Goal: Task Accomplishment & Management: Complete application form

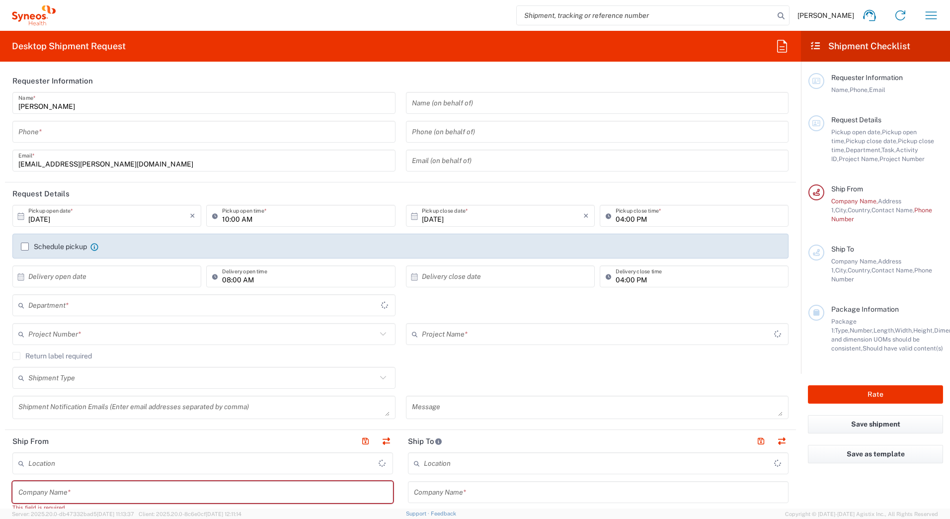
type input "3110"
type input "[GEOGRAPHIC_DATA]"
type input "Syneos Health Romania S.R.L"
click at [47, 131] on input "tel" at bounding box center [203, 131] width 371 height 17
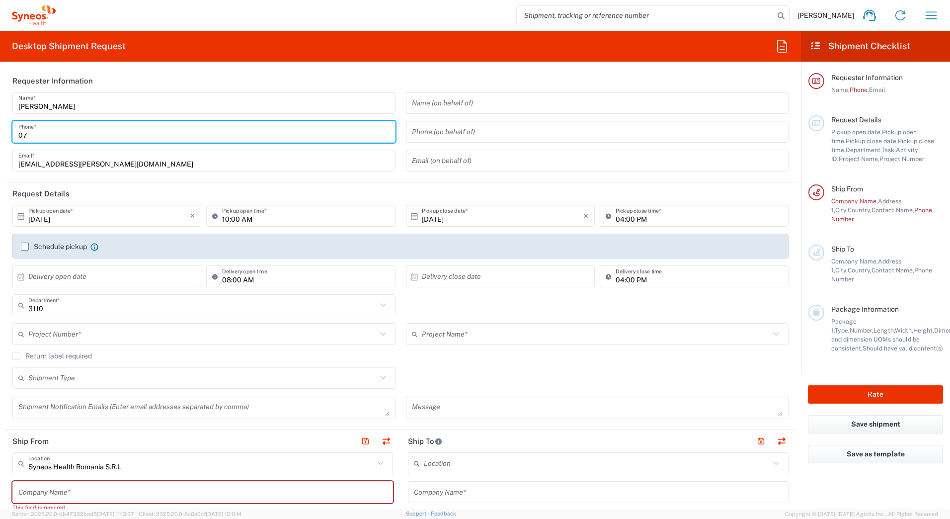
type input "0"
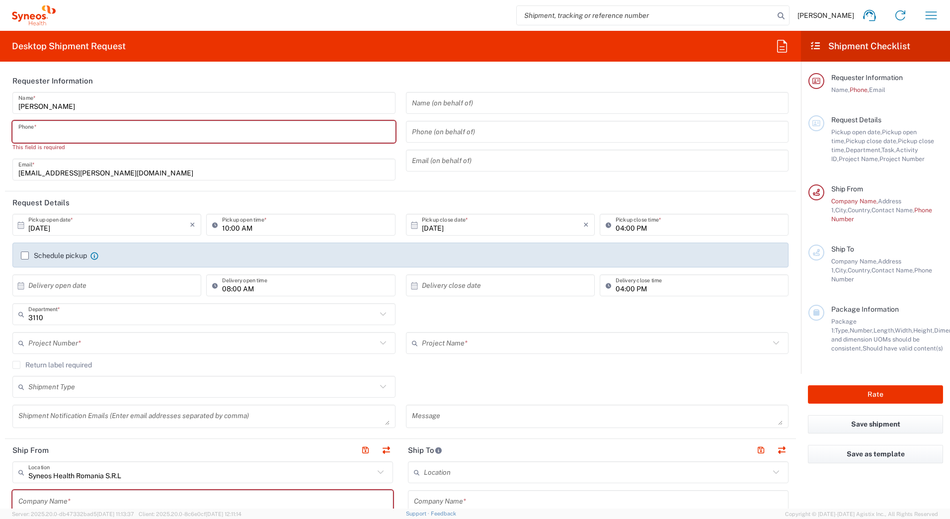
paste input "0726 377 622"
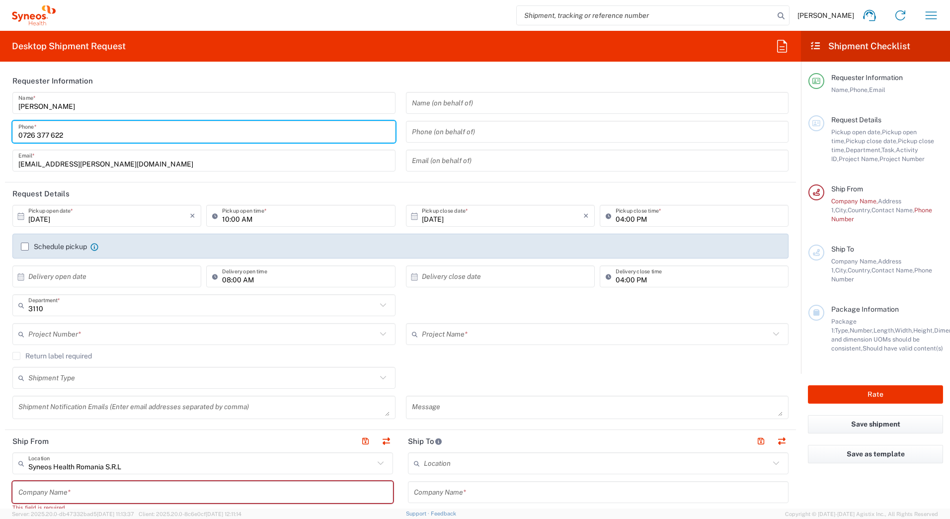
click at [52, 136] on input "0726 377 622" at bounding box center [203, 131] width 371 height 17
type input "0726 377 622"
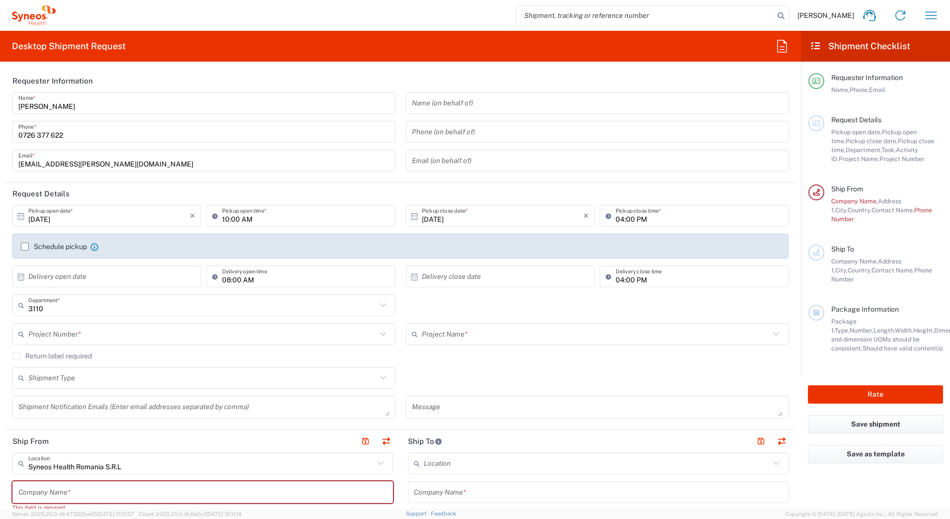
click at [22, 245] on label "Schedule pickup" at bounding box center [54, 246] width 66 height 8
click at [25, 246] on input "Schedule pickup" at bounding box center [25, 246] width 0 height 0
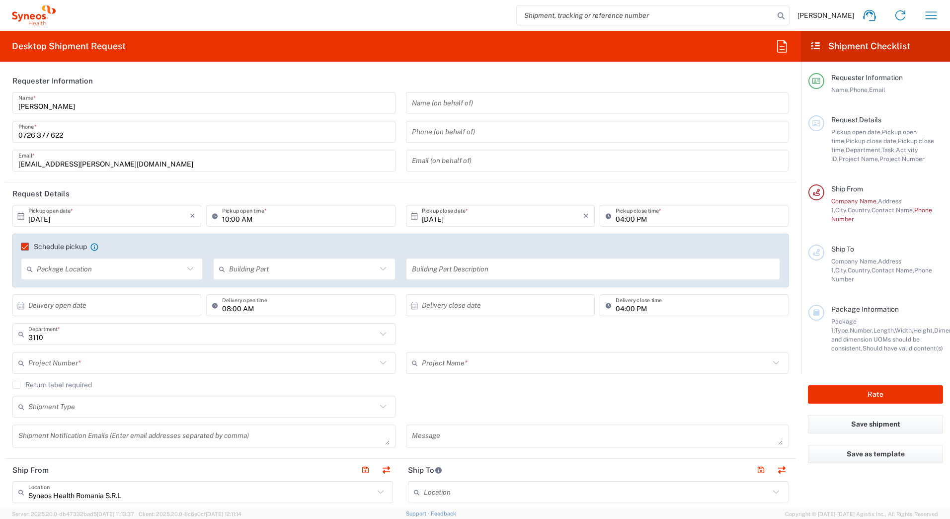
click at [190, 271] on icon at bounding box center [190, 268] width 13 height 13
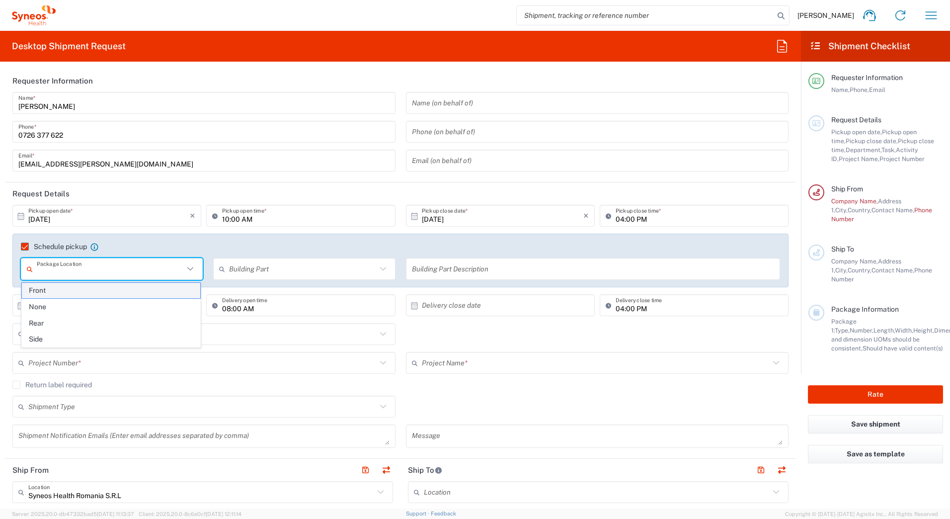
click at [176, 287] on span "Front" at bounding box center [111, 290] width 178 height 15
type input "Front"
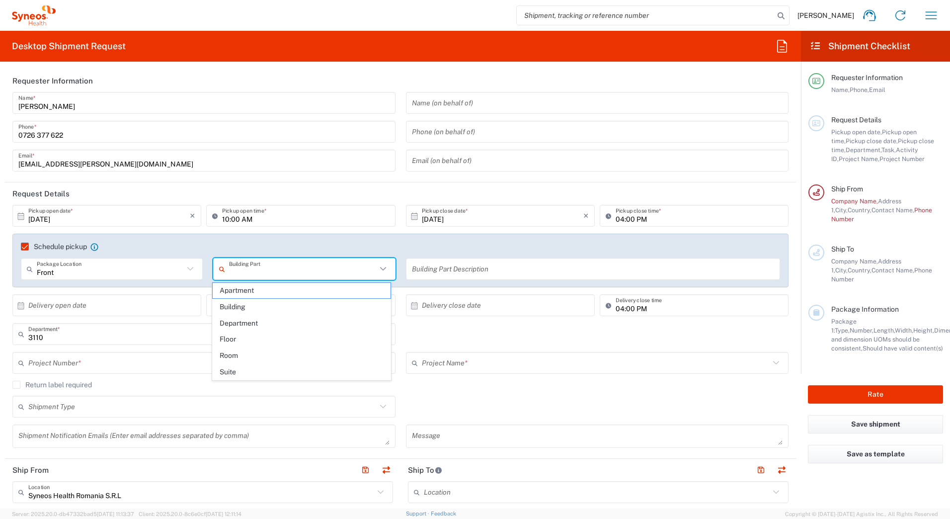
click at [342, 267] on input "text" at bounding box center [302, 268] width 147 height 17
click at [310, 309] on span "Building" at bounding box center [302, 306] width 178 height 15
type input "Building"
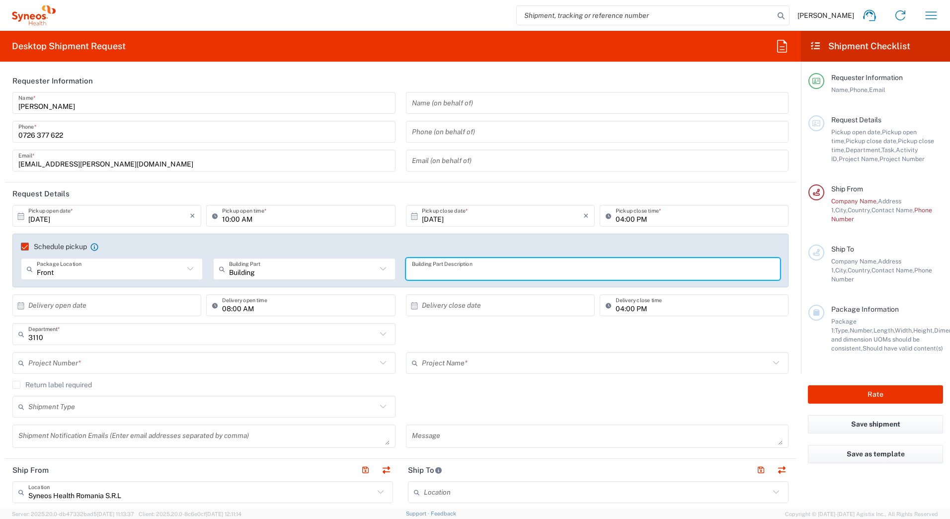
click at [438, 268] on input "text" at bounding box center [593, 268] width 363 height 17
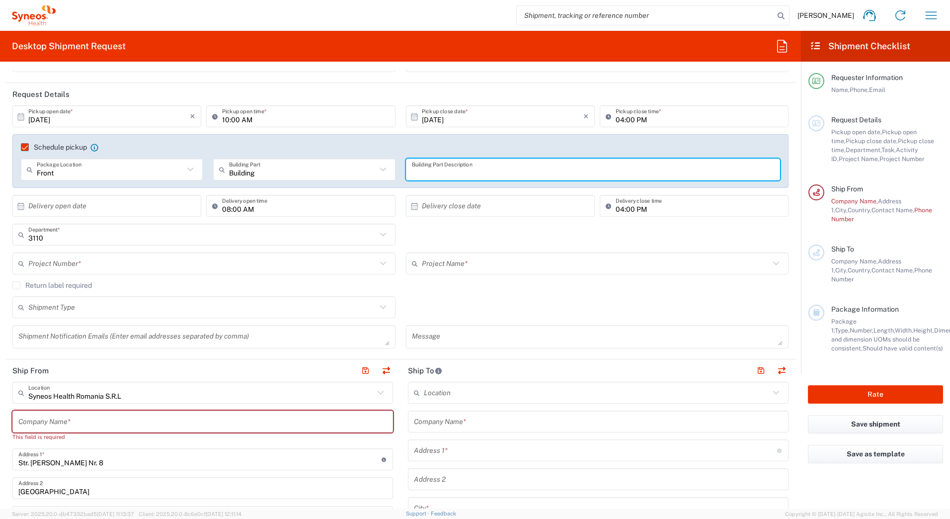
scroll to position [50, 0]
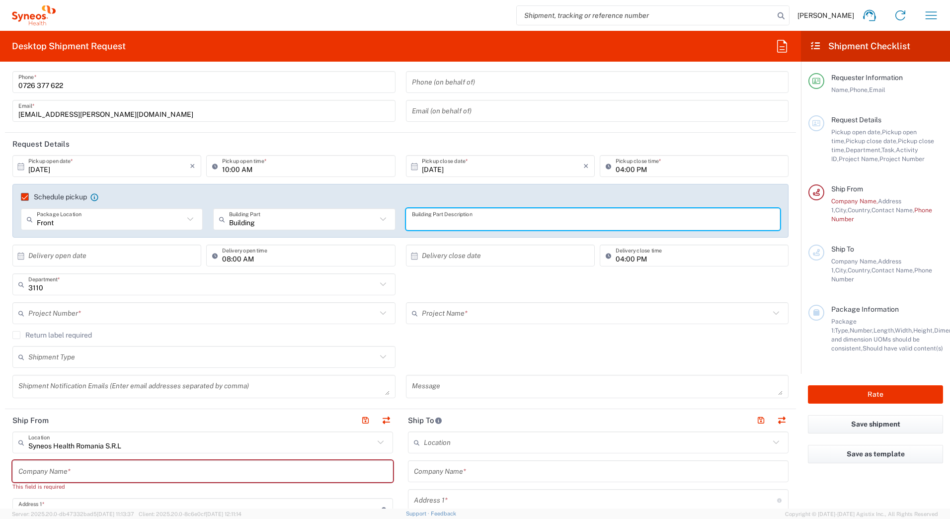
click at [96, 311] on input "text" at bounding box center [202, 312] width 348 height 17
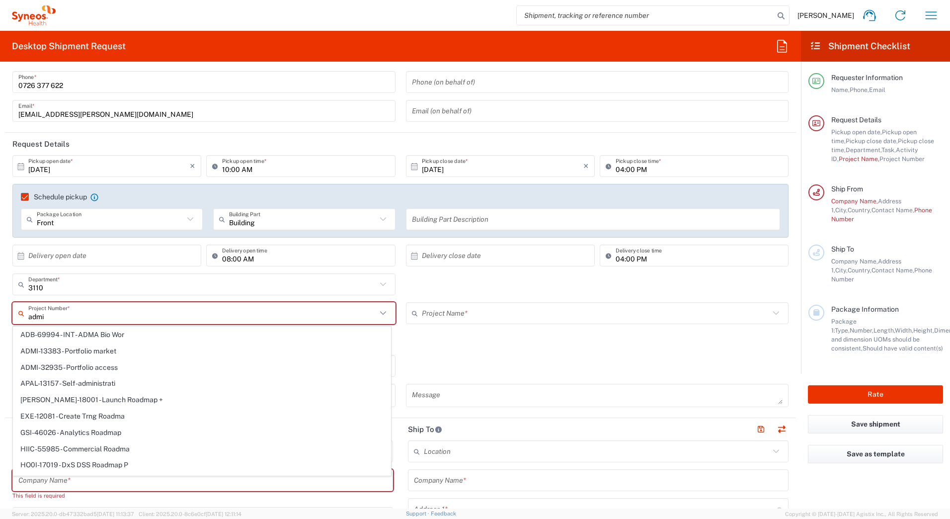
type input "admin"
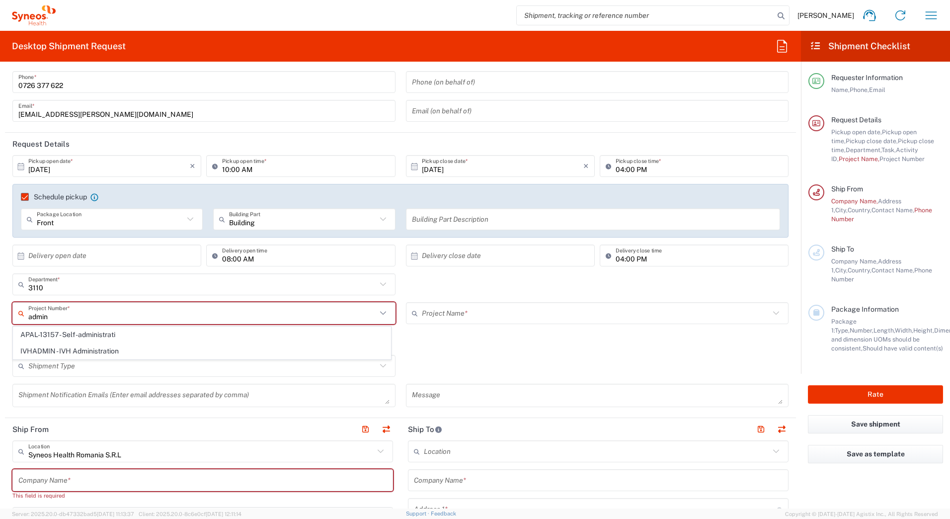
drag, startPoint x: 67, startPoint y: 318, endPoint x: -19, endPoint y: 317, distance: 85.9
click at [0, 317] on html "[PERSON_NAME] Home Shipment estimator Shipment tracking Desktop shipment reques…" at bounding box center [475, 259] width 950 height 519
type input "rou"
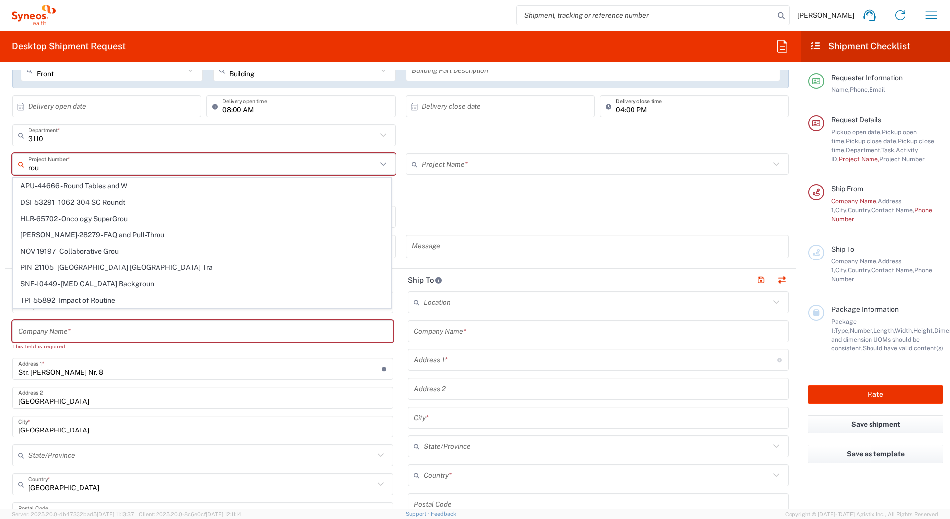
scroll to position [99, 0]
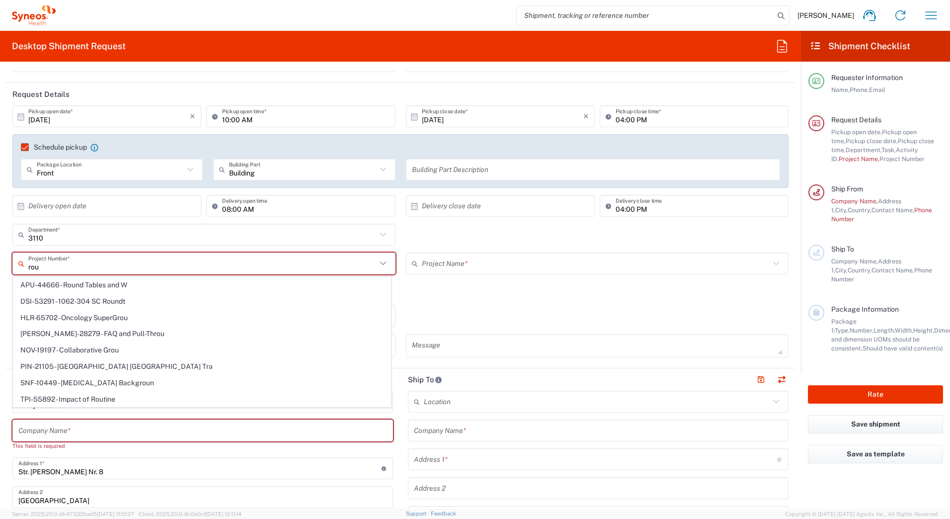
drag, startPoint x: 41, startPoint y: 265, endPoint x: -11, endPoint y: 262, distance: 52.3
click at [0, 262] on html "[PERSON_NAME] Home Shipment estimator Shipment tracking Desktop shipment reques…" at bounding box center [475, 259] width 950 height 519
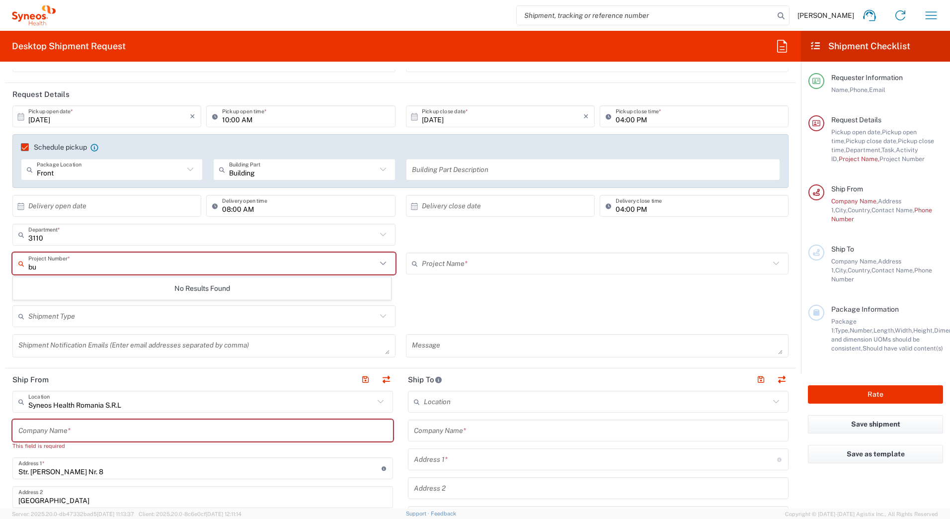
type input "b"
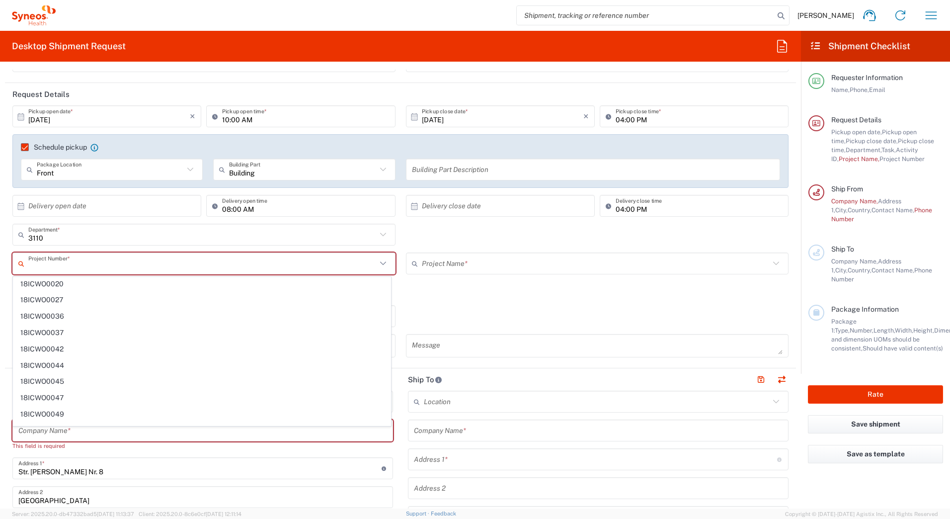
scroll to position [7181, 0]
click at [110, 267] on input "text" at bounding box center [202, 263] width 348 height 17
type input "fsp"
drag, startPoint x: 38, startPoint y: 266, endPoint x: -68, endPoint y: 259, distance: 106.0
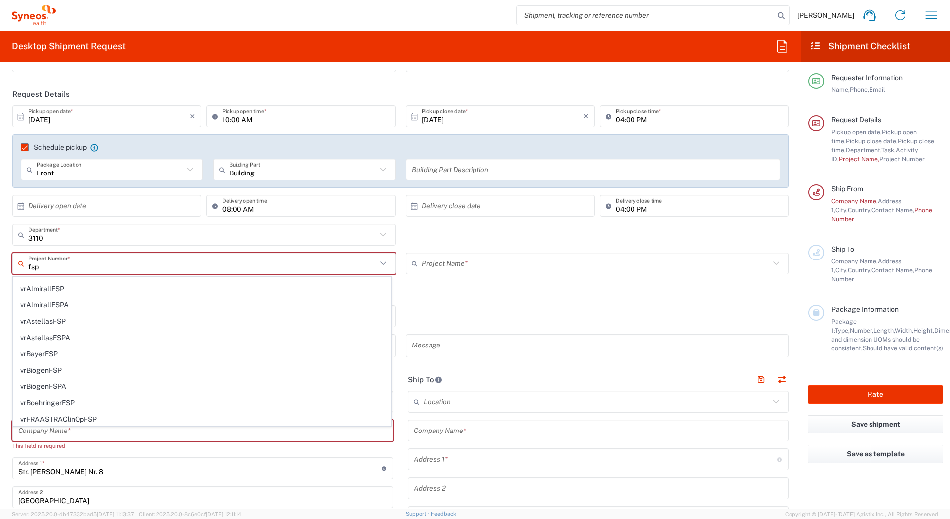
click at [0, 259] on html "[PERSON_NAME] Home Shipment estimator Shipment tracking Desktop shipment reques…" at bounding box center [475, 259] width 950 height 519
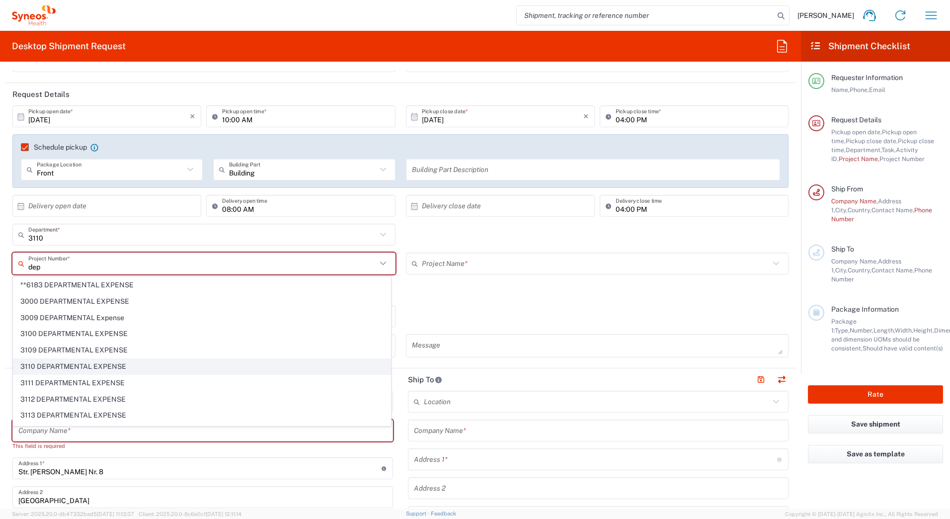
click at [92, 363] on span "3110 DEPARTMENTAL EXPENSE" at bounding box center [201, 366] width 377 height 15
type input "3110 DEPARTMENTAL EXPENSE"
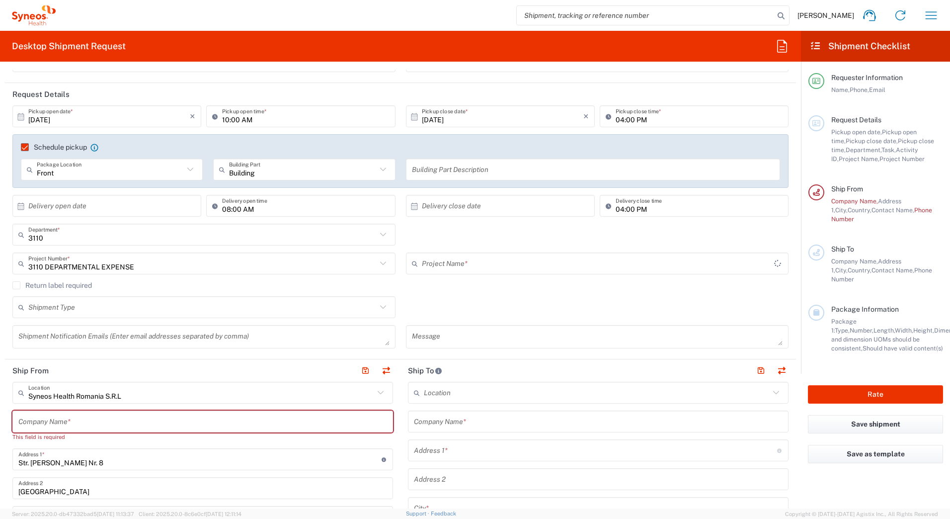
type input "3110 DEPARTMENTAL EXPENSE"
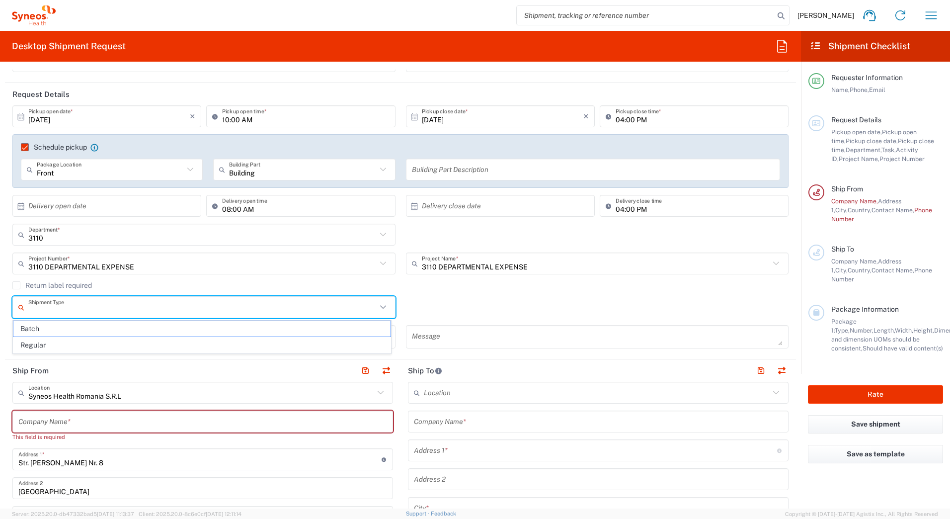
click at [93, 310] on input "text" at bounding box center [202, 306] width 348 height 17
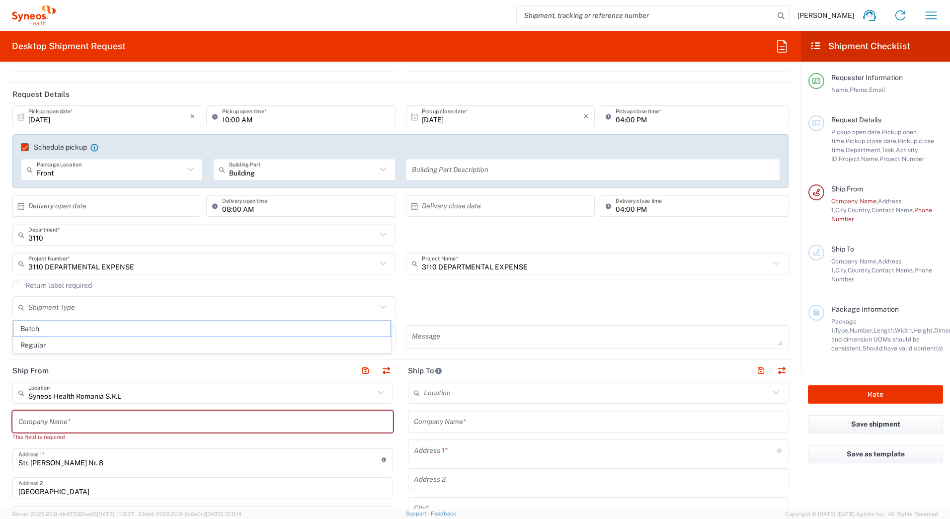
click at [543, 299] on div "Shipment Type Batch Regular" at bounding box center [400, 310] width 786 height 29
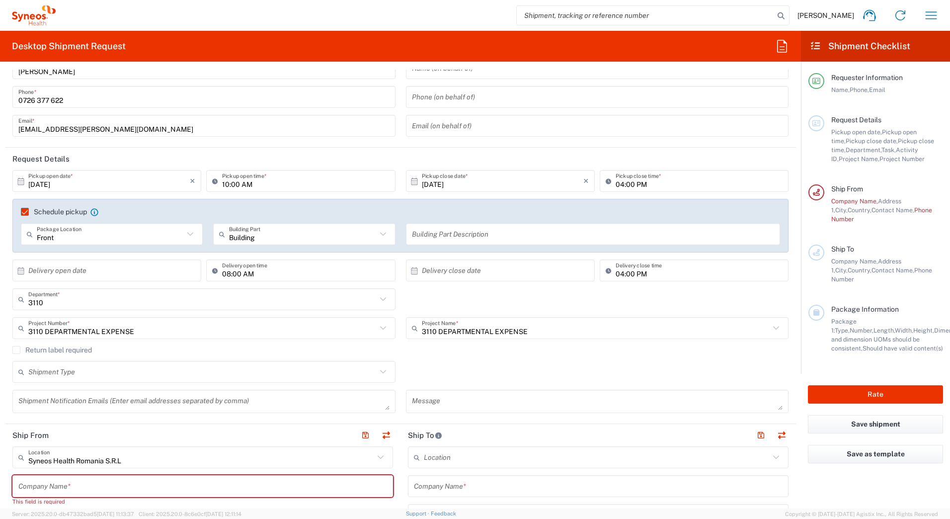
scroll to position [50, 0]
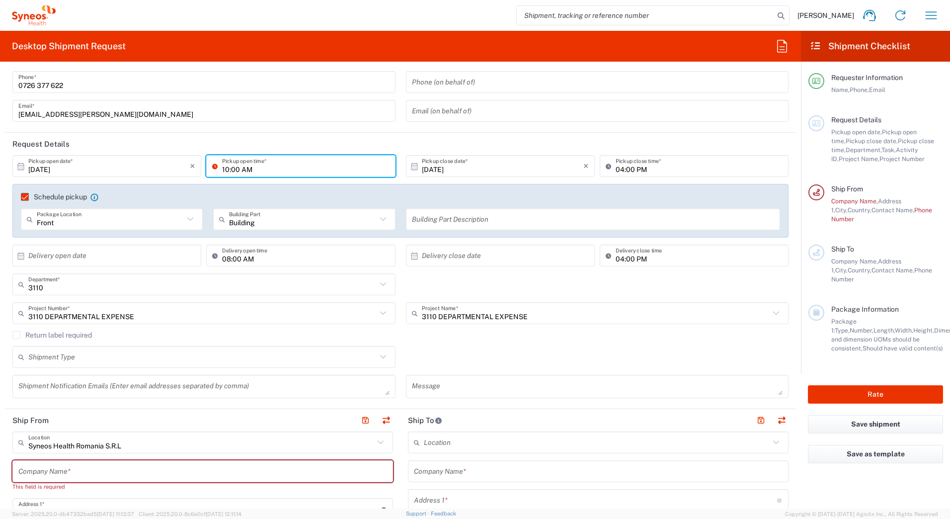
click at [228, 172] on input "10:00 AM" at bounding box center [305, 165] width 167 height 17
click at [233, 170] on input "12:00 AM" at bounding box center [305, 165] width 167 height 17
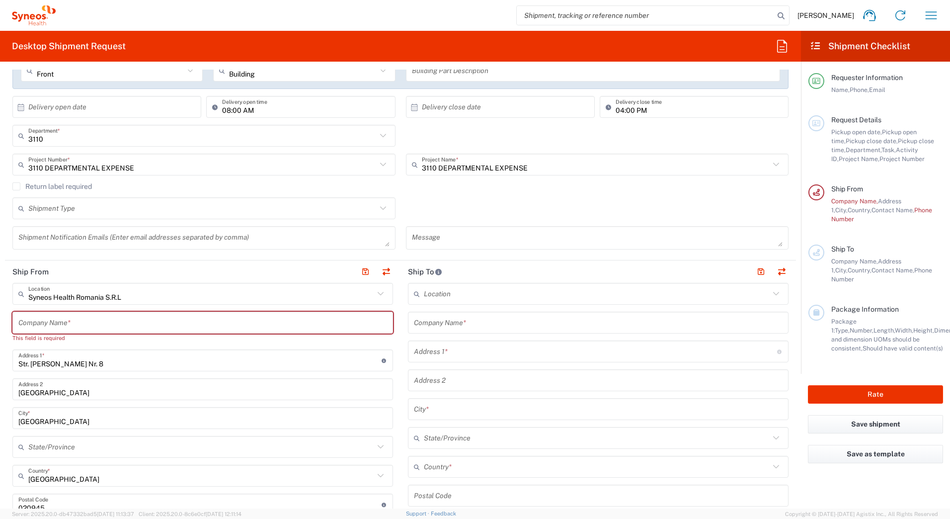
scroll to position [199, 0]
type input "12:00 AM"
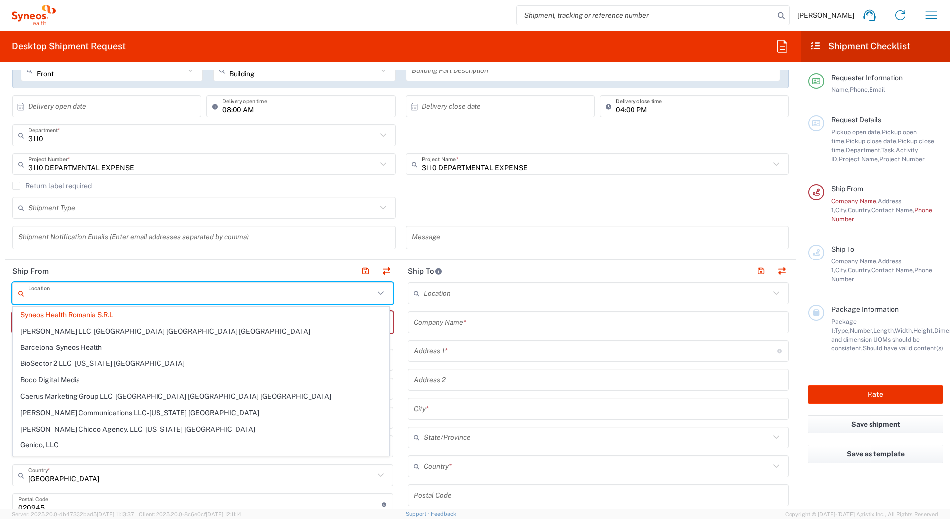
click at [323, 295] on input "text" at bounding box center [201, 293] width 346 height 17
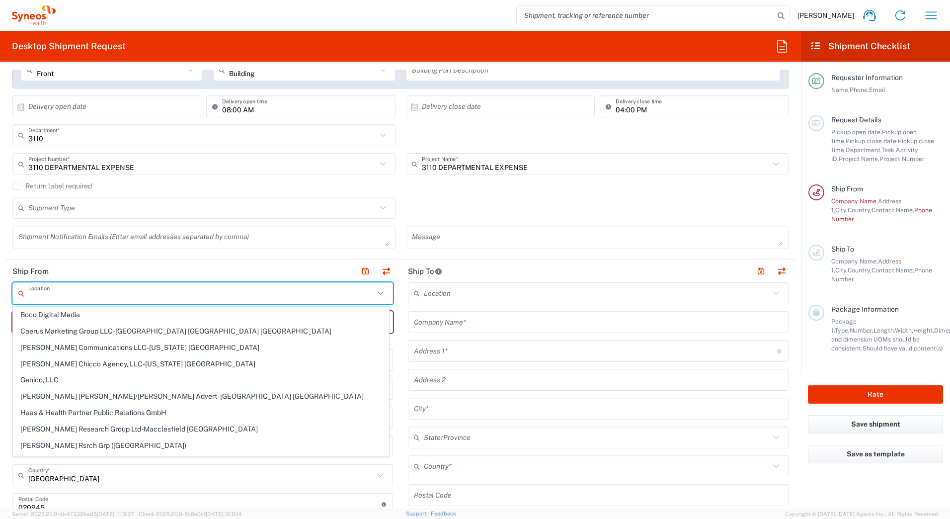
scroll to position [0, 0]
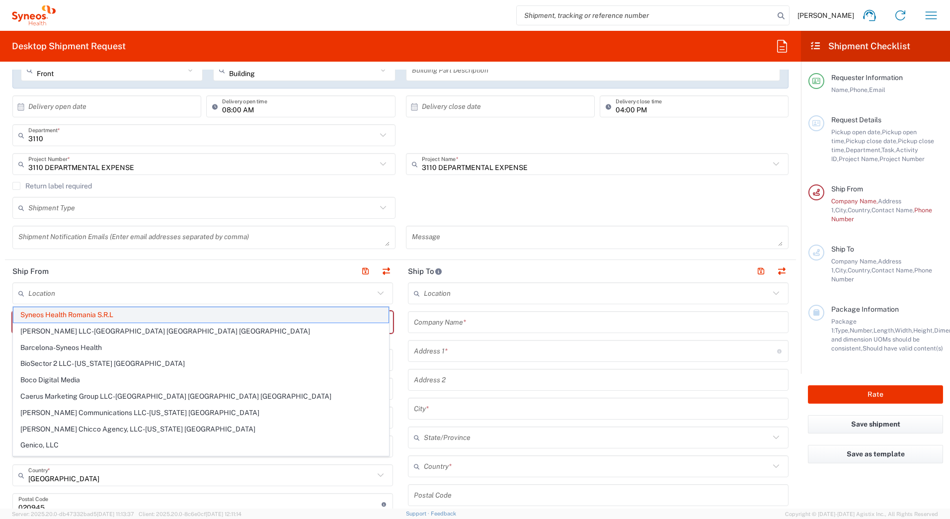
click at [142, 315] on span "Syneos Health Romania S.R.L" at bounding box center [200, 314] width 375 height 15
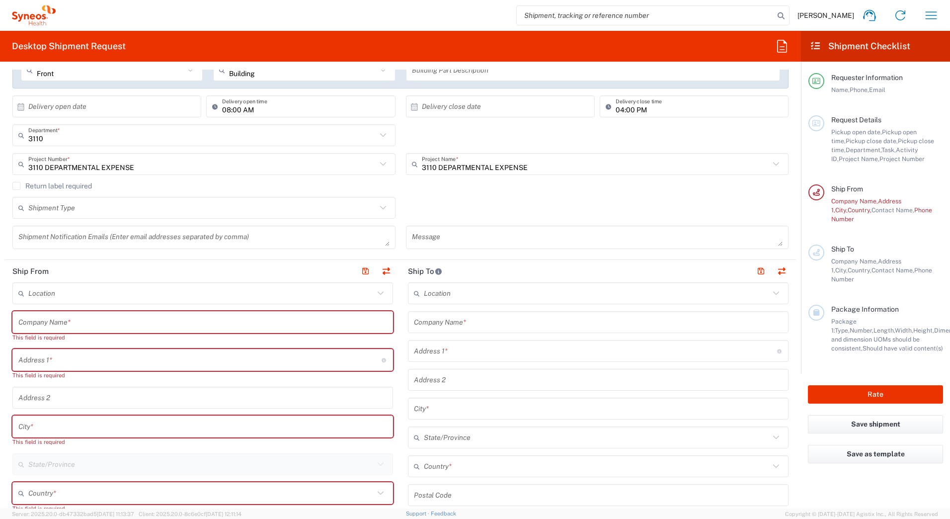
click at [352, 294] on input "text" at bounding box center [201, 293] width 346 height 17
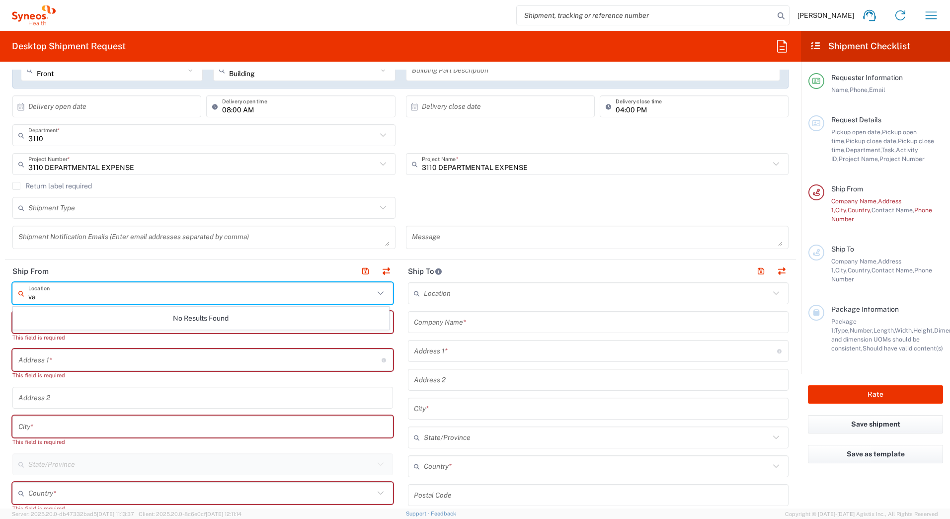
type input "v"
type input "A"
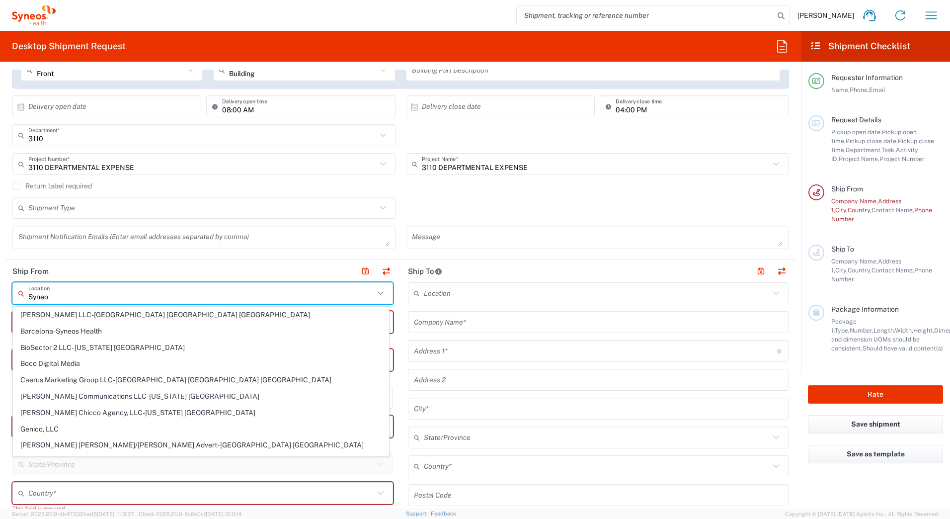
type input "Syneos"
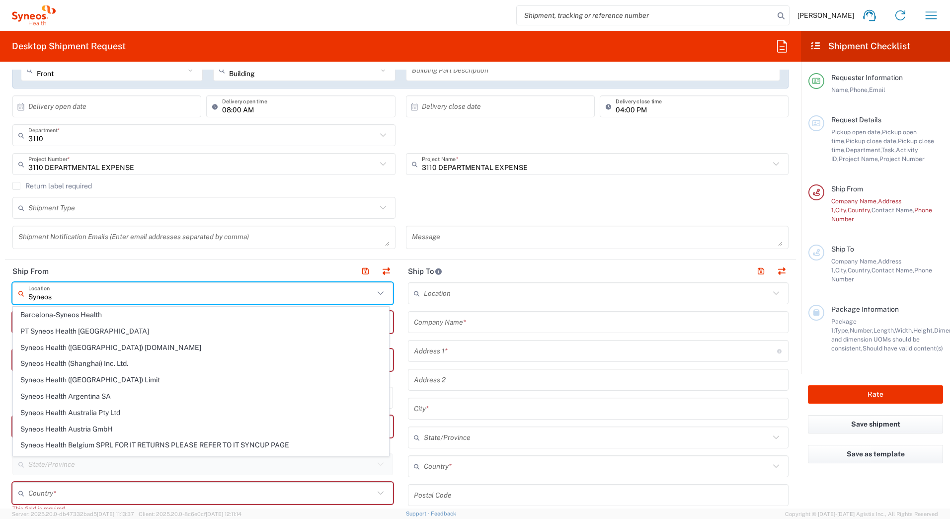
drag, startPoint x: 60, startPoint y: 299, endPoint x: -5, endPoint y: 296, distance: 65.1
click at [0, 296] on html "[PERSON_NAME] Home Shipment estimator Shipment tracking Desktop shipment reques…" at bounding box center [475, 259] width 950 height 519
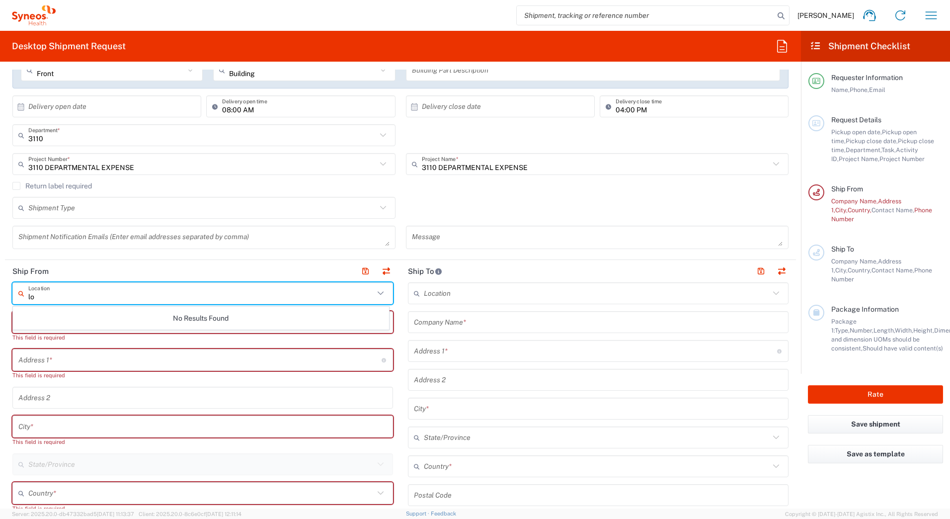
type input "l"
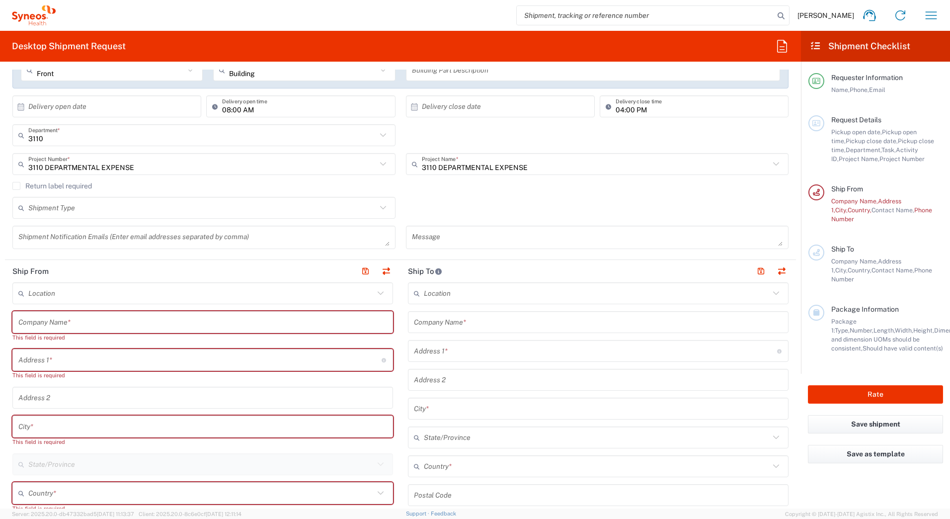
click at [596, 300] on input "text" at bounding box center [597, 293] width 346 height 17
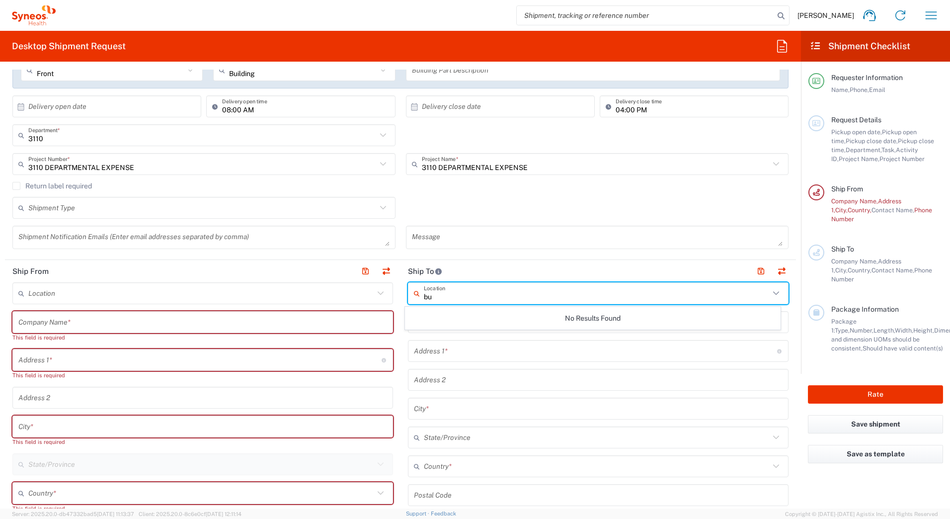
type input "b"
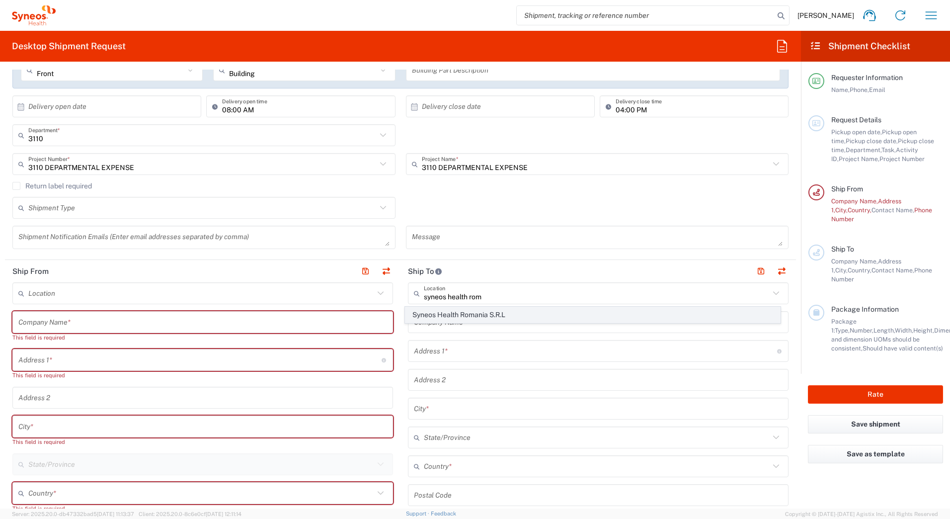
click at [535, 312] on span "Syneos Health Romania S.R.L" at bounding box center [592, 314] width 375 height 15
type input "Syneos Health Romania S.R.L"
type input "Str. [PERSON_NAME] Nr. 8"
type input "[GEOGRAPHIC_DATA]"
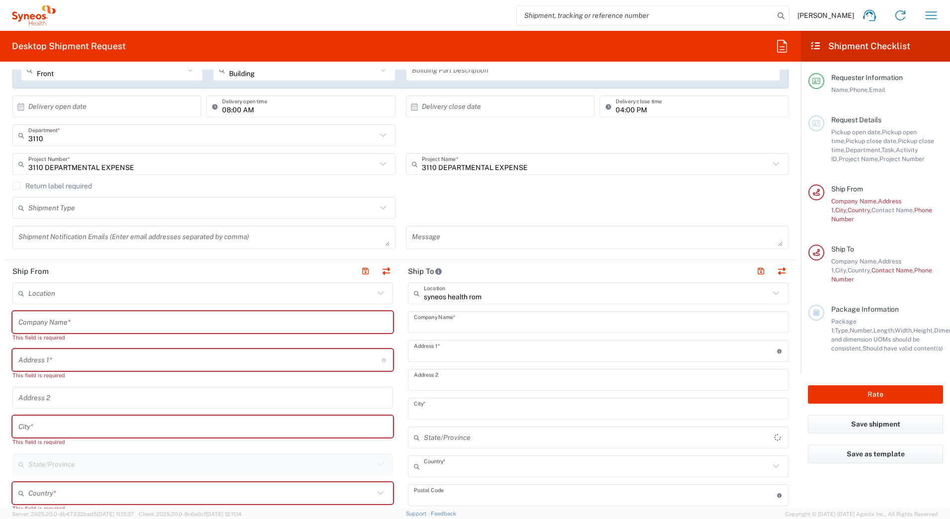
type input "[GEOGRAPHIC_DATA]"
type input "020945"
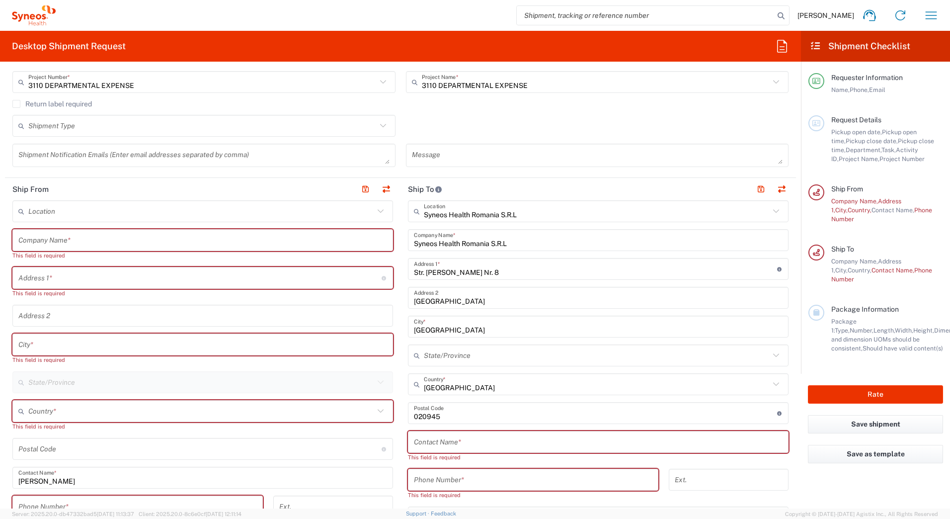
scroll to position [298, 0]
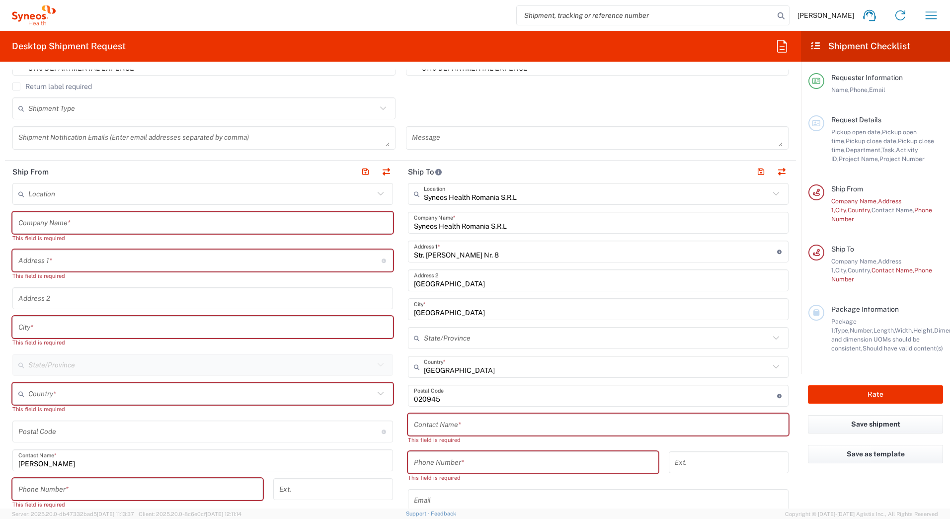
drag, startPoint x: 499, startPoint y: 425, endPoint x: 502, endPoint y: 420, distance: 5.4
click at [499, 425] on input "text" at bounding box center [598, 424] width 369 height 17
